Goal: Task Accomplishment & Management: Manage account settings

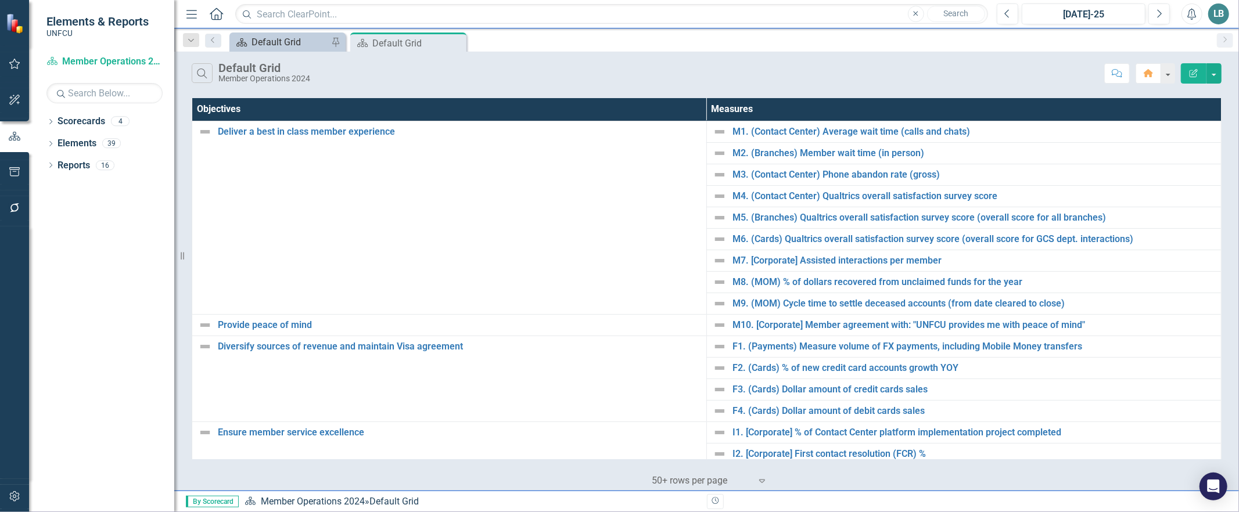
click at [286, 44] on div "Default Grid" at bounding box center [290, 42] width 77 height 15
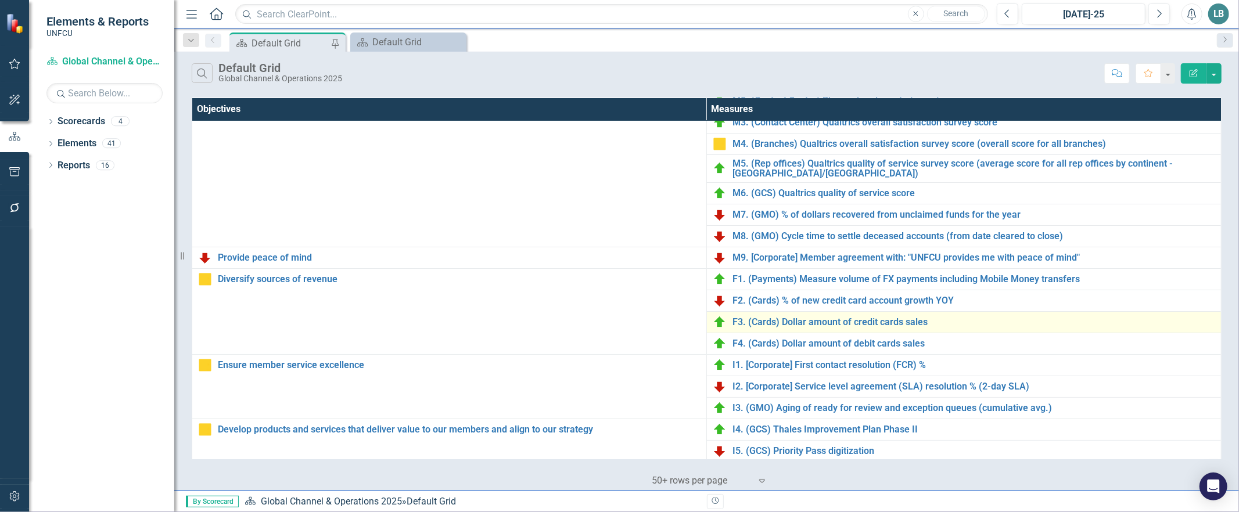
scroll to position [66, 0]
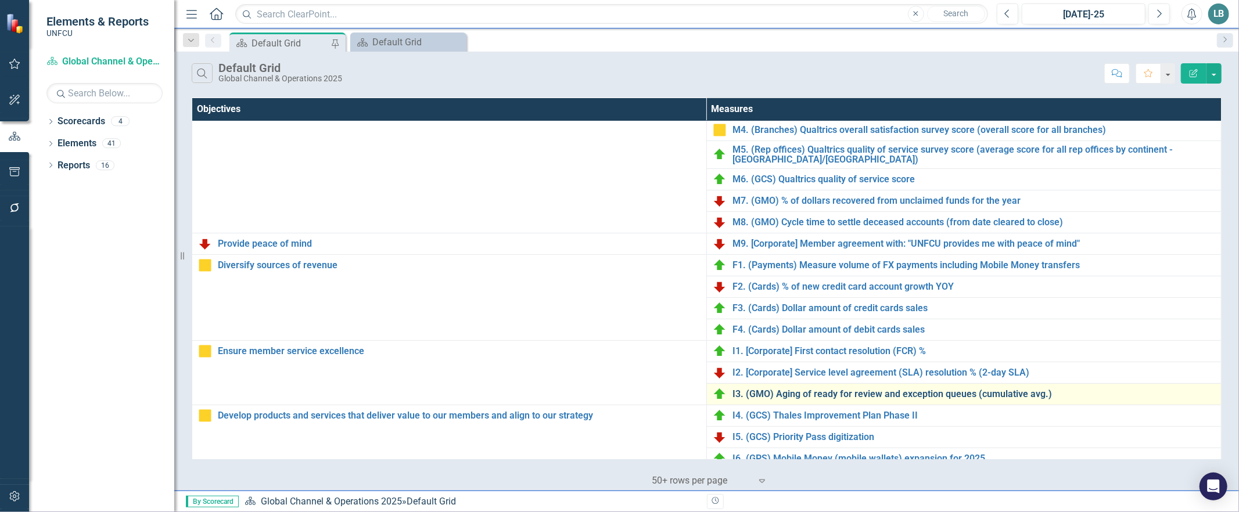
click at [841, 396] on link "I3. (GMO) Aging of ready for review and exception queues (cumulative avg.)" at bounding box center [974, 394] width 483 height 10
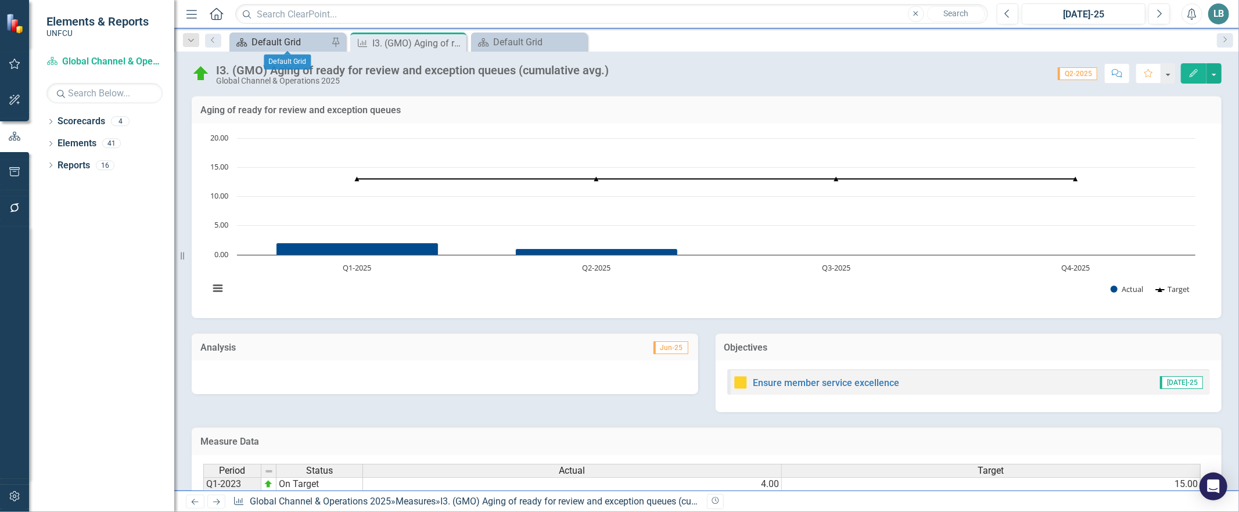
click at [288, 43] on div "Default Grid" at bounding box center [290, 42] width 77 height 15
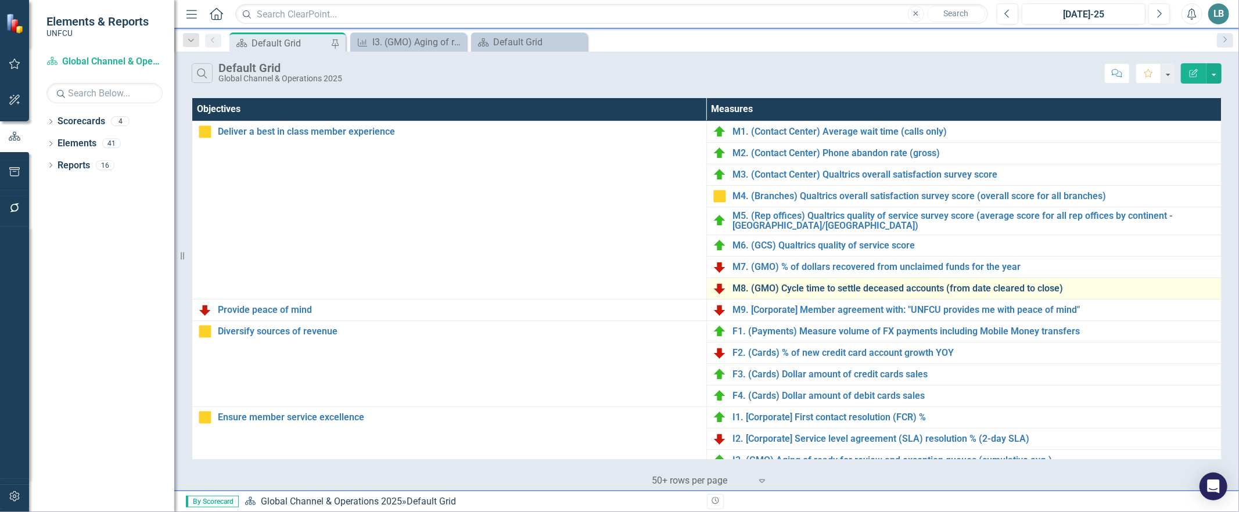
click at [753, 289] on link "M8. (GMO) Cycle time to settle deceased accounts (from date cleared to close)" at bounding box center [974, 289] width 483 height 10
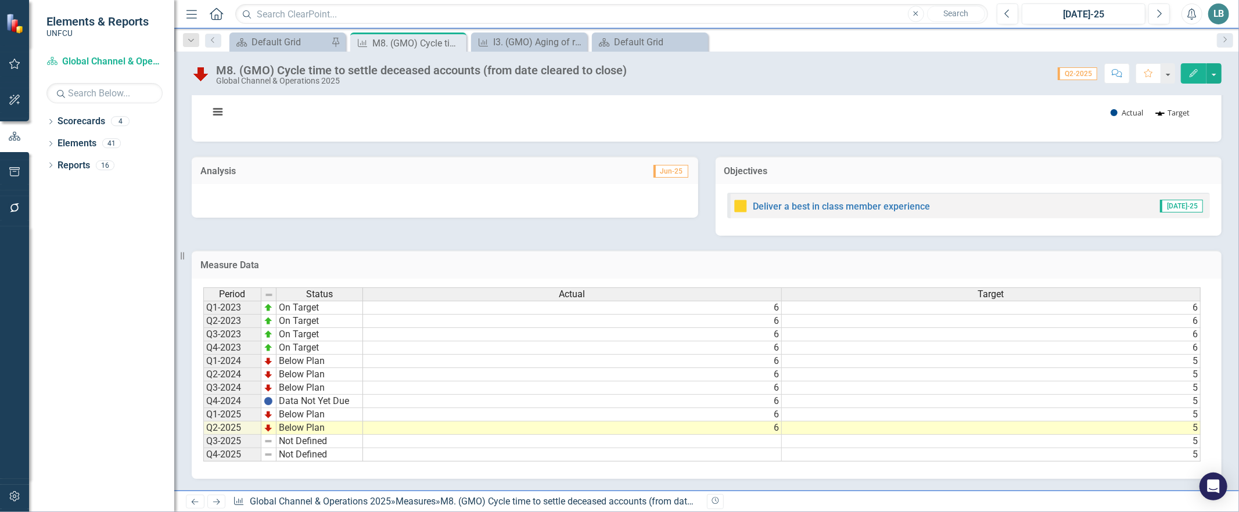
drag, startPoint x: 957, startPoint y: 458, endPoint x: 1117, endPoint y: 457, distance: 159.2
click at [1117, 457] on div "Period Status Actual Target Q1-2023 On Target 6 6 Q2-2023 On Target 6 6 Q3-2023…" at bounding box center [702, 375] width 998 height 175
drag, startPoint x: 1176, startPoint y: 455, endPoint x: 1204, endPoint y: 455, distance: 28.5
click at [1204, 455] on div "Period Status Actual Target Q1-2023 On Target 6 6 Q2-2023 On Target 6 6 Q3-2023…" at bounding box center [707, 379] width 1030 height 200
drag, startPoint x: 1180, startPoint y: 461, endPoint x: 1210, endPoint y: 459, distance: 29.7
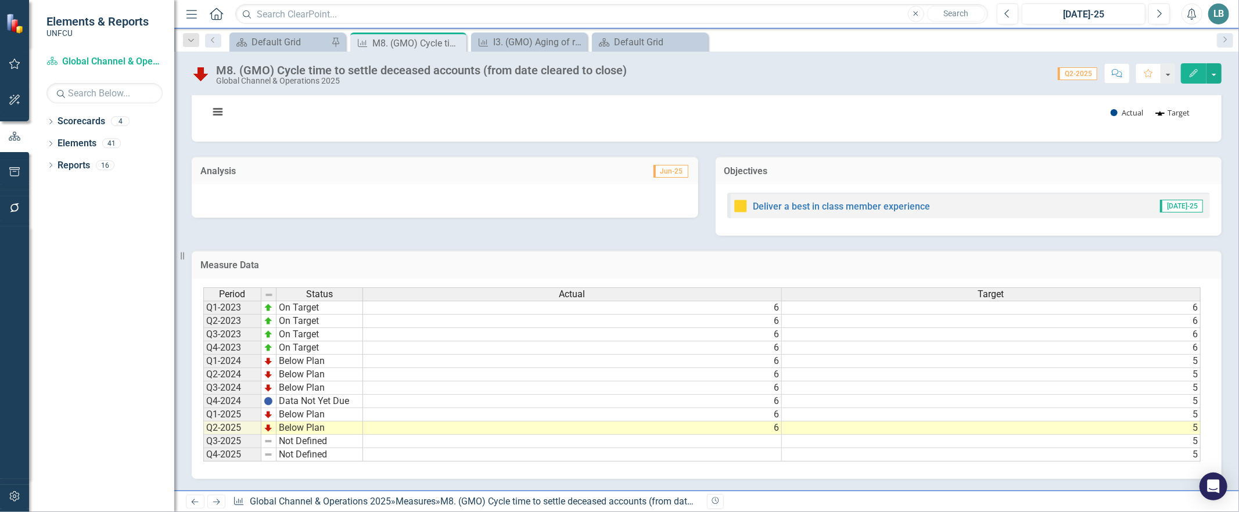
click at [1210, 459] on div "Period Status Actual Target Q1-2023 On Target 6 6 Q2-2023 On Target 6 6 Q3-2023…" at bounding box center [707, 379] width 1030 height 200
click at [525, 37] on div "I3. (GMO) Aging of ready for review and exception queues (cumulative avg.)" at bounding box center [531, 42] width 77 height 15
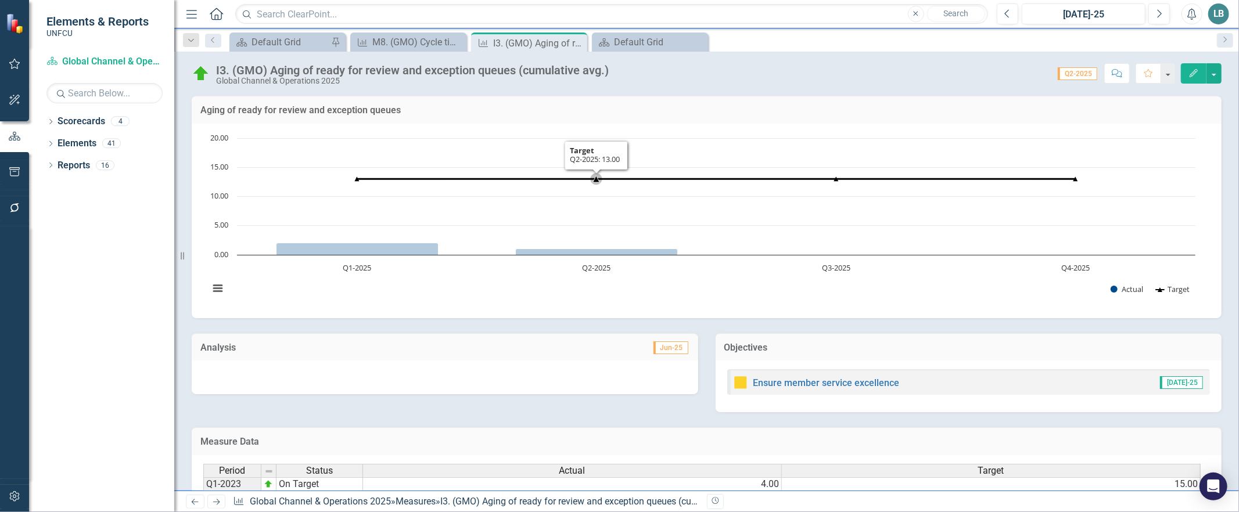
scroll to position [184, 0]
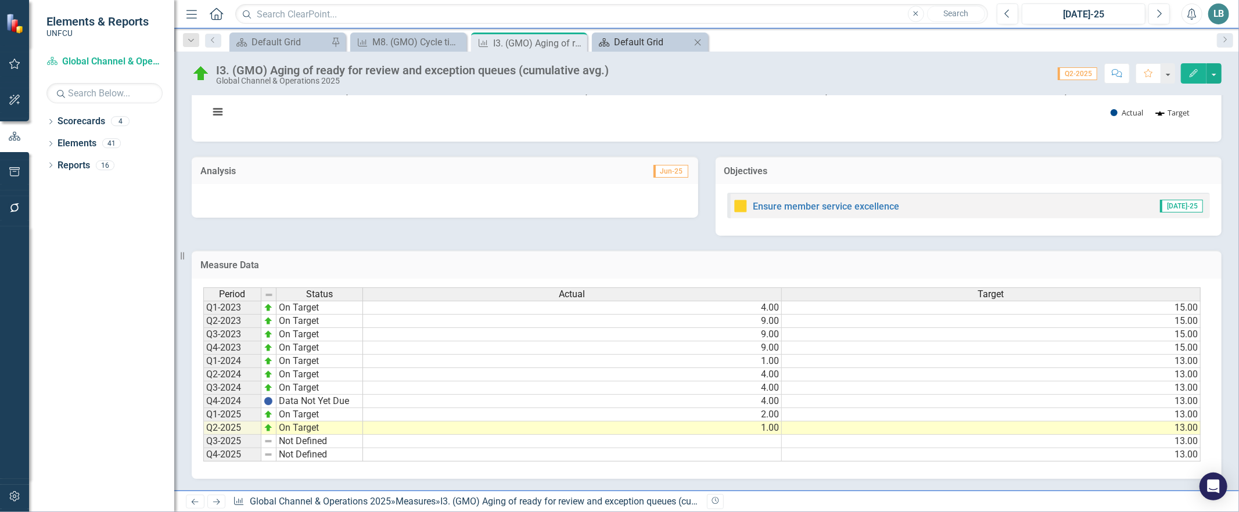
click at [659, 38] on div "Default Grid" at bounding box center [652, 42] width 77 height 15
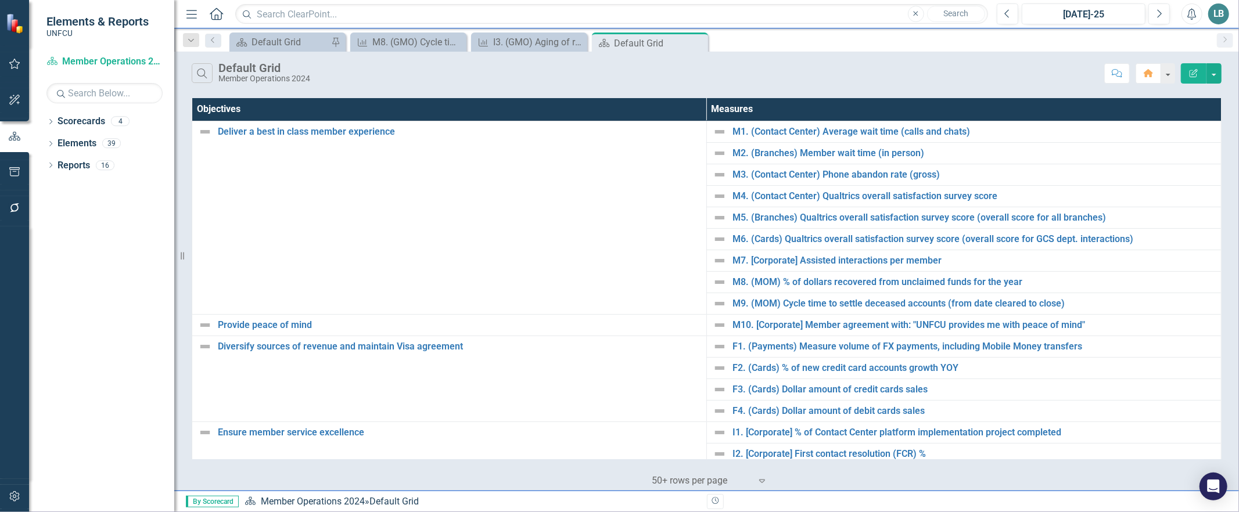
click at [286, 33] on div "Scorecard Default Grid Pin" at bounding box center [287, 42] width 116 height 19
click at [293, 31] on div "Dropdown Search Scorecard Default Grid Pin Measure M8. (GMO) Cycle time to sett…" at bounding box center [706, 39] width 1065 height 23
click at [290, 44] on div "Default Grid" at bounding box center [290, 42] width 77 height 15
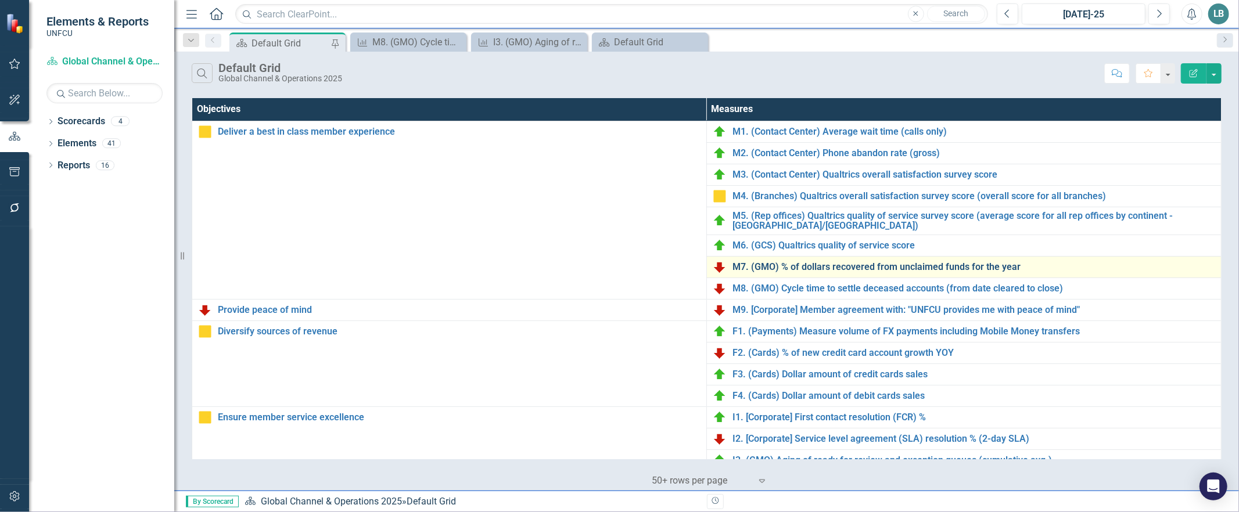
click at [781, 267] on link "M7. (GMO) % of dollars recovered from unclaimed funds for the year" at bounding box center [974, 267] width 483 height 10
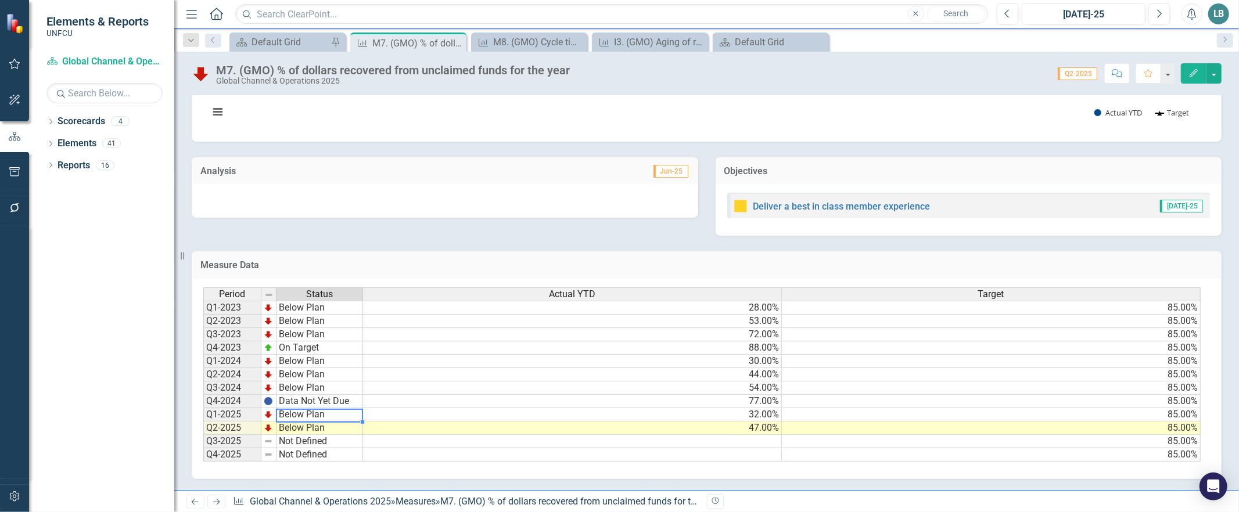
click at [310, 408] on td "Below Plan" at bounding box center [320, 414] width 87 height 13
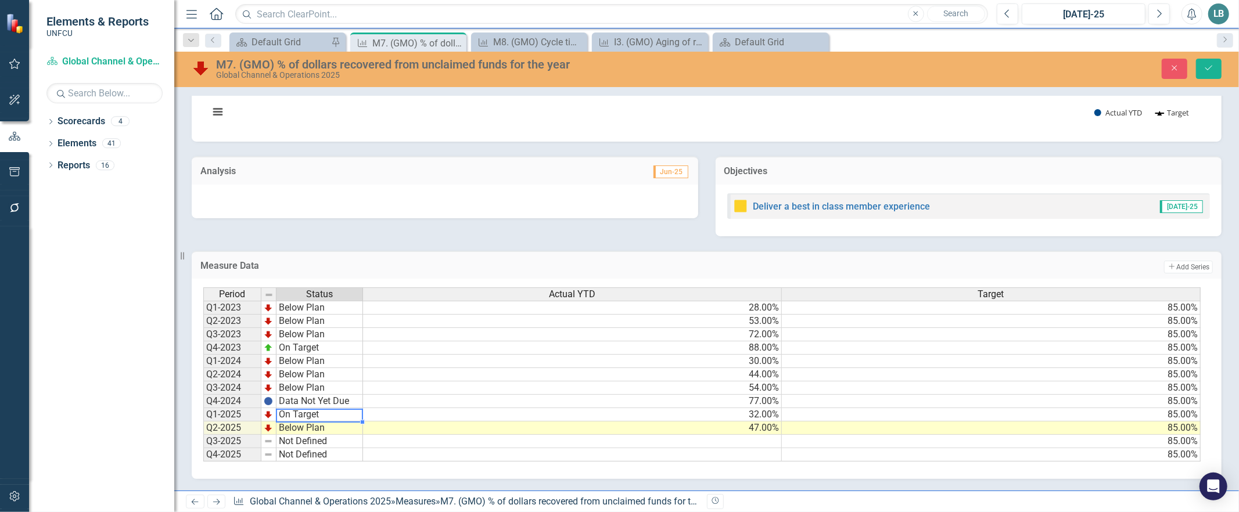
click at [304, 350] on div "Period Status Actual YTD Target Q1-2023 Below Plan 28.00% 85.00% Q2-2023 Below …" at bounding box center [702, 375] width 998 height 175
click at [313, 422] on td "Below Plan" at bounding box center [320, 428] width 87 height 13
click at [312, 422] on td "Below Plan" at bounding box center [320, 428] width 87 height 13
type textarea "On Target"
click at [324, 366] on div "Period Status Actual YTD Target Q1-2023 Below Plan 28.00% 85.00% Q2-2023 Below …" at bounding box center [702, 375] width 998 height 175
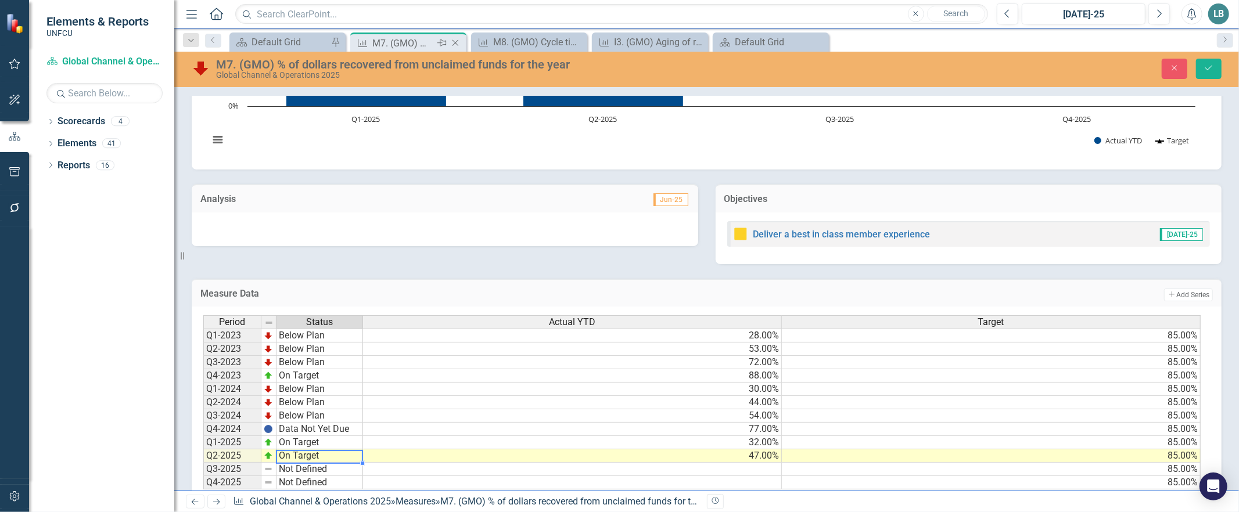
click at [454, 45] on icon "Close" at bounding box center [456, 42] width 12 height 9
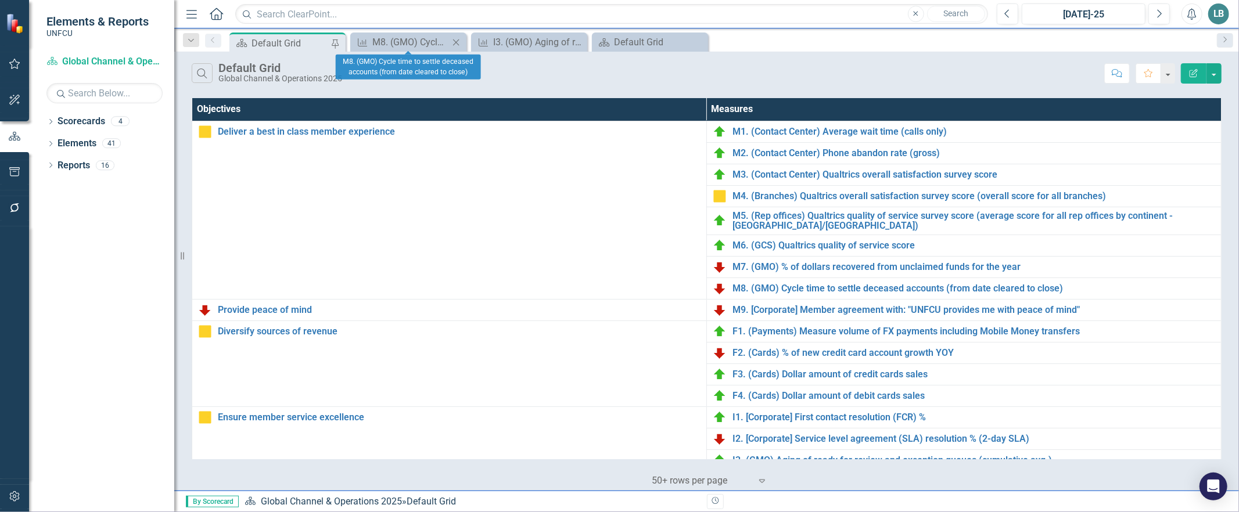
click at [455, 42] on icon "Close" at bounding box center [456, 42] width 12 height 9
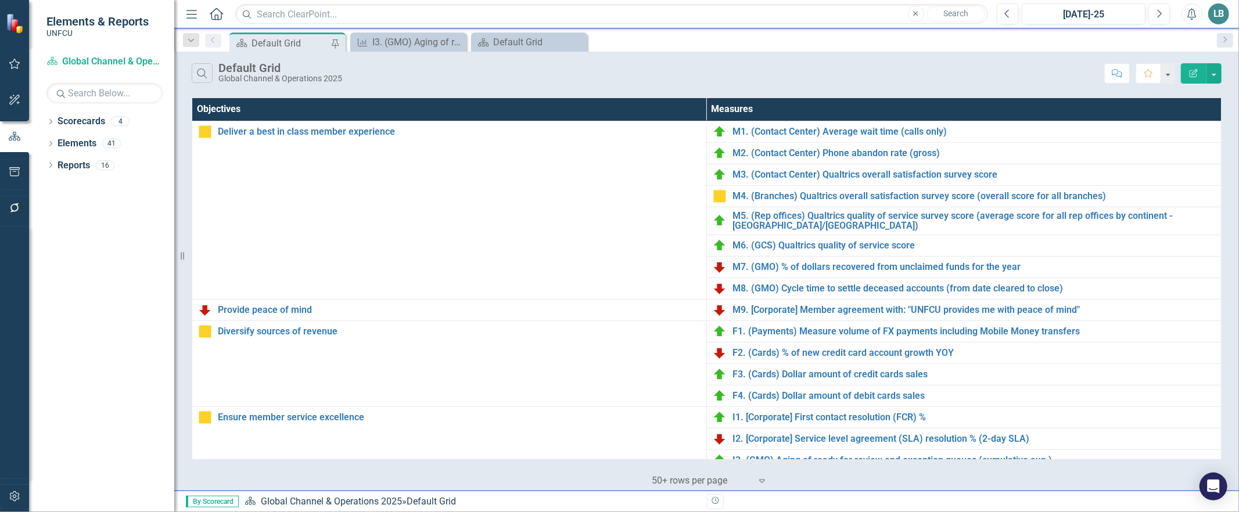
click at [290, 46] on div "Default Grid" at bounding box center [290, 43] width 77 height 15
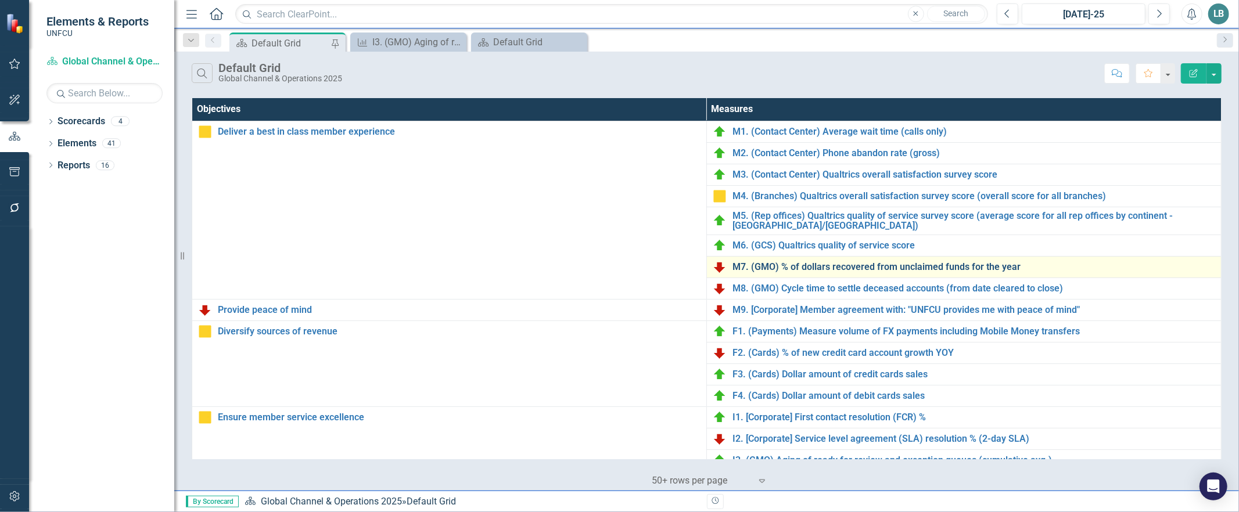
click at [806, 266] on link "M7. (GMO) % of dollars recovered from unclaimed funds for the year" at bounding box center [974, 267] width 483 height 10
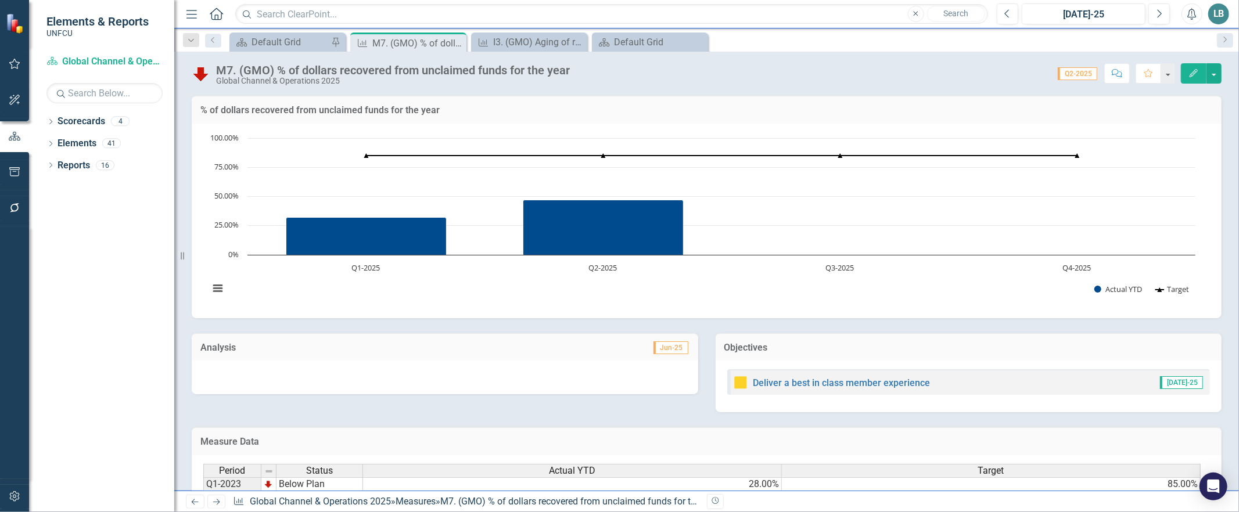
scroll to position [184, 0]
